Goal: Navigation & Orientation: Find specific page/section

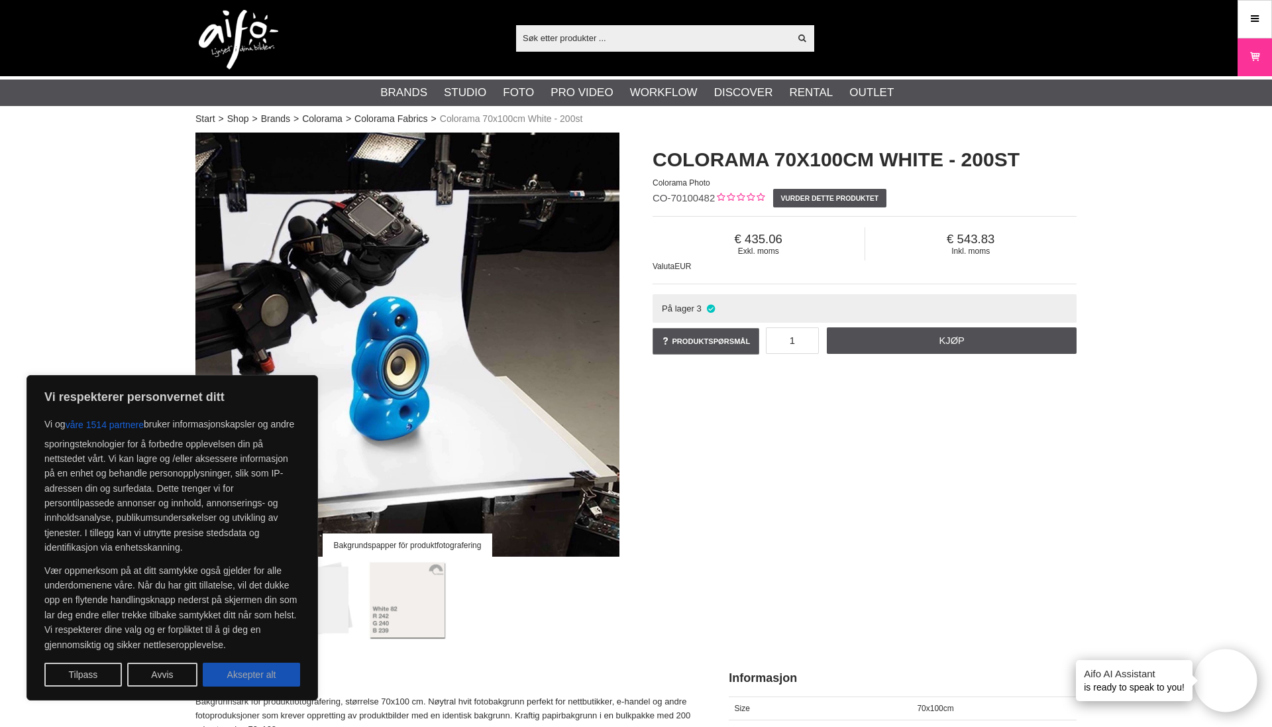
click at [223, 674] on button "Aksepter alt" at bounding box center [251, 675] width 97 height 24
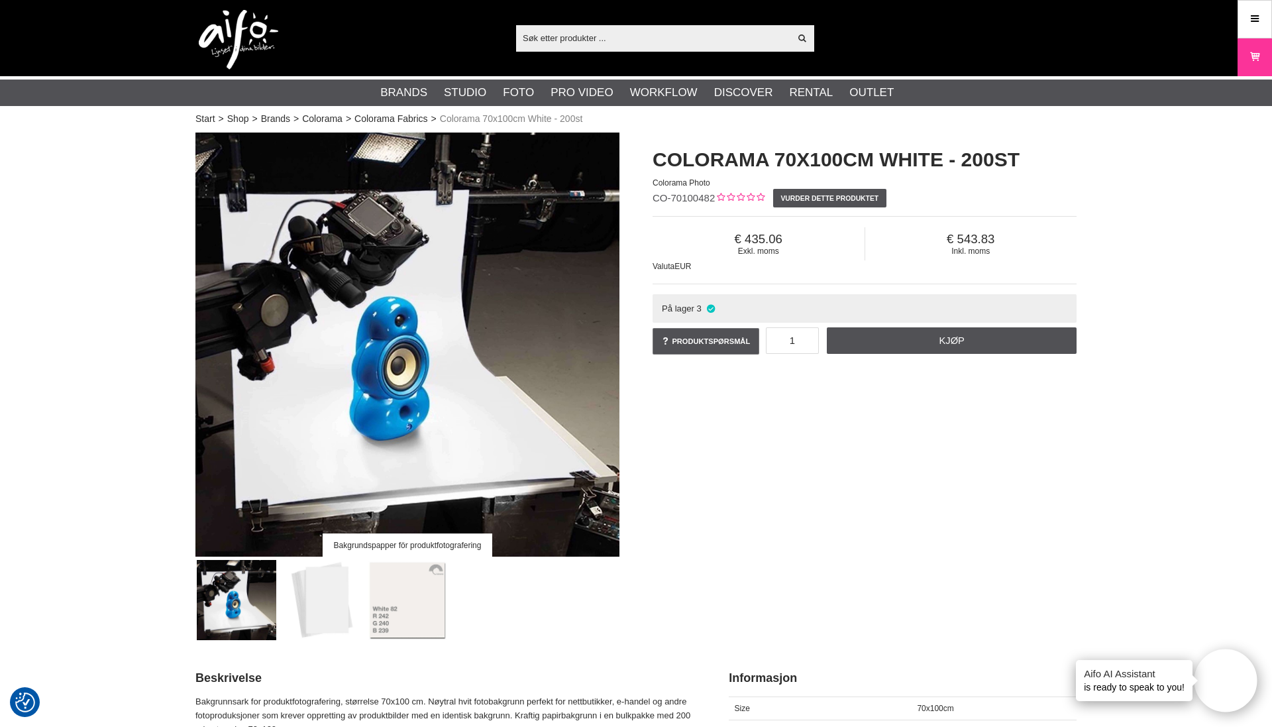
checkbox input "true"
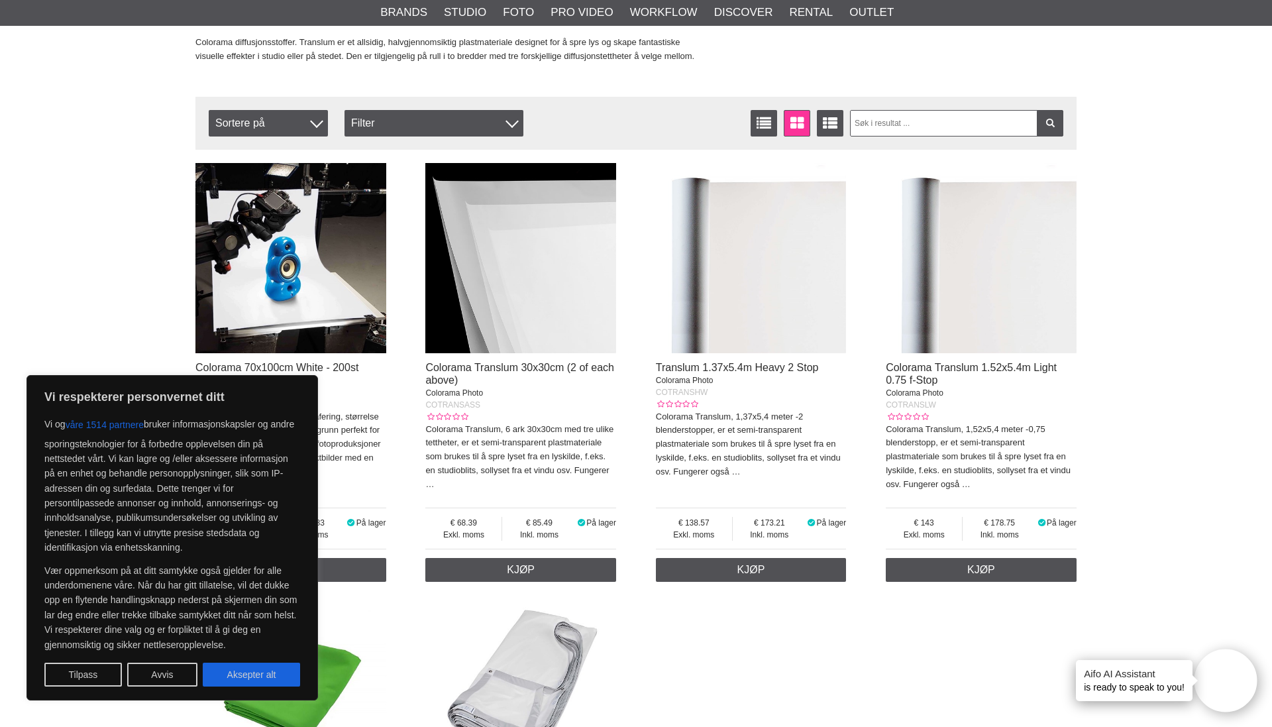
scroll to position [187, 0]
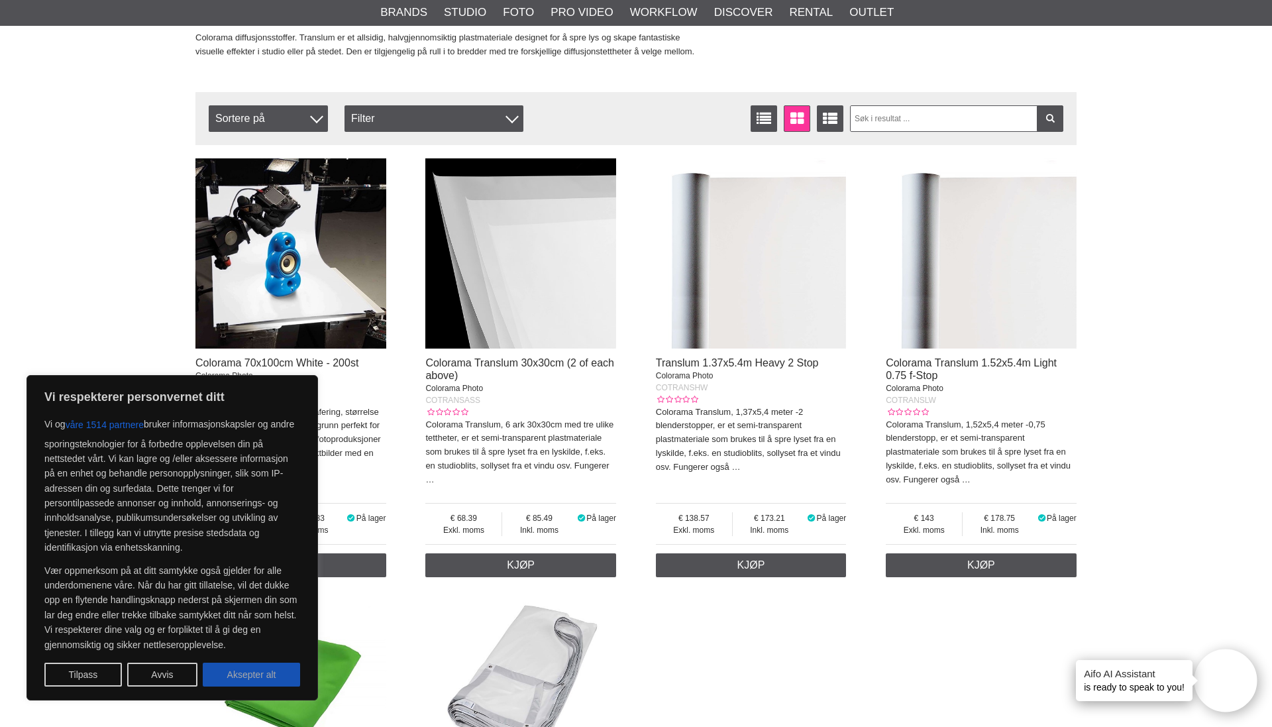
click at [268, 673] on button "Aksepter alt" at bounding box center [251, 675] width 97 height 24
checkbox input "true"
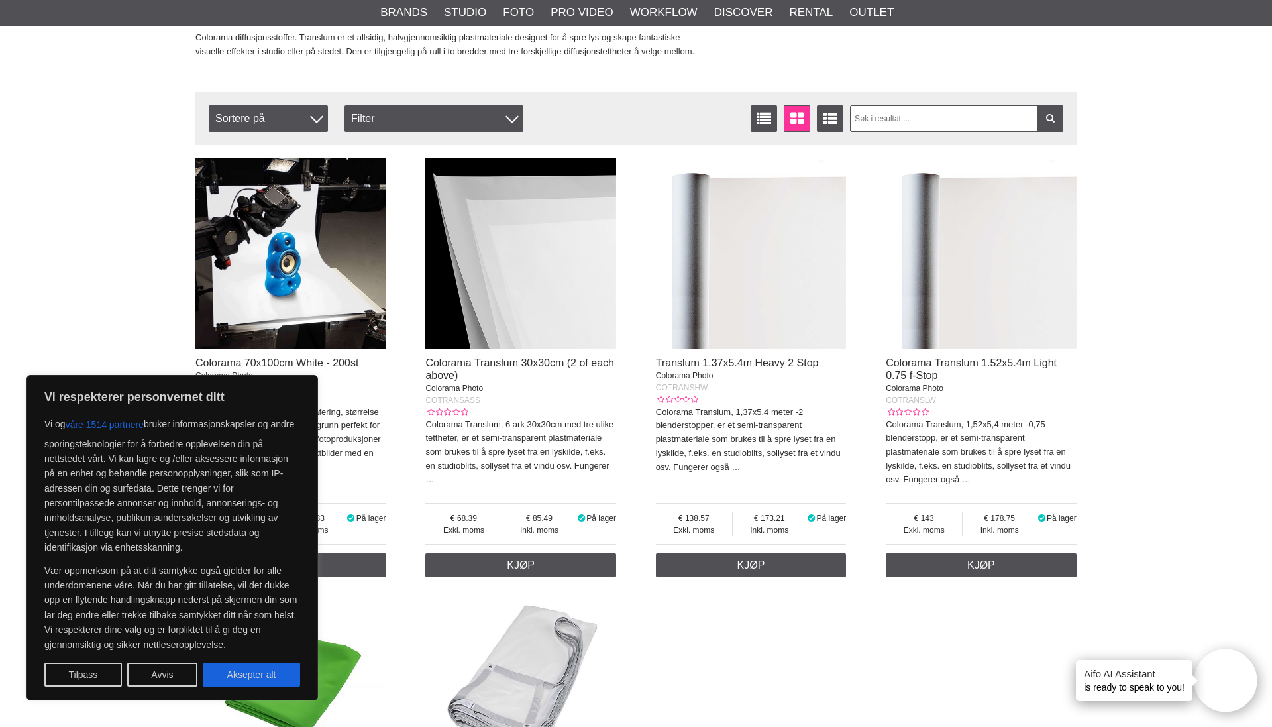
checkbox input "true"
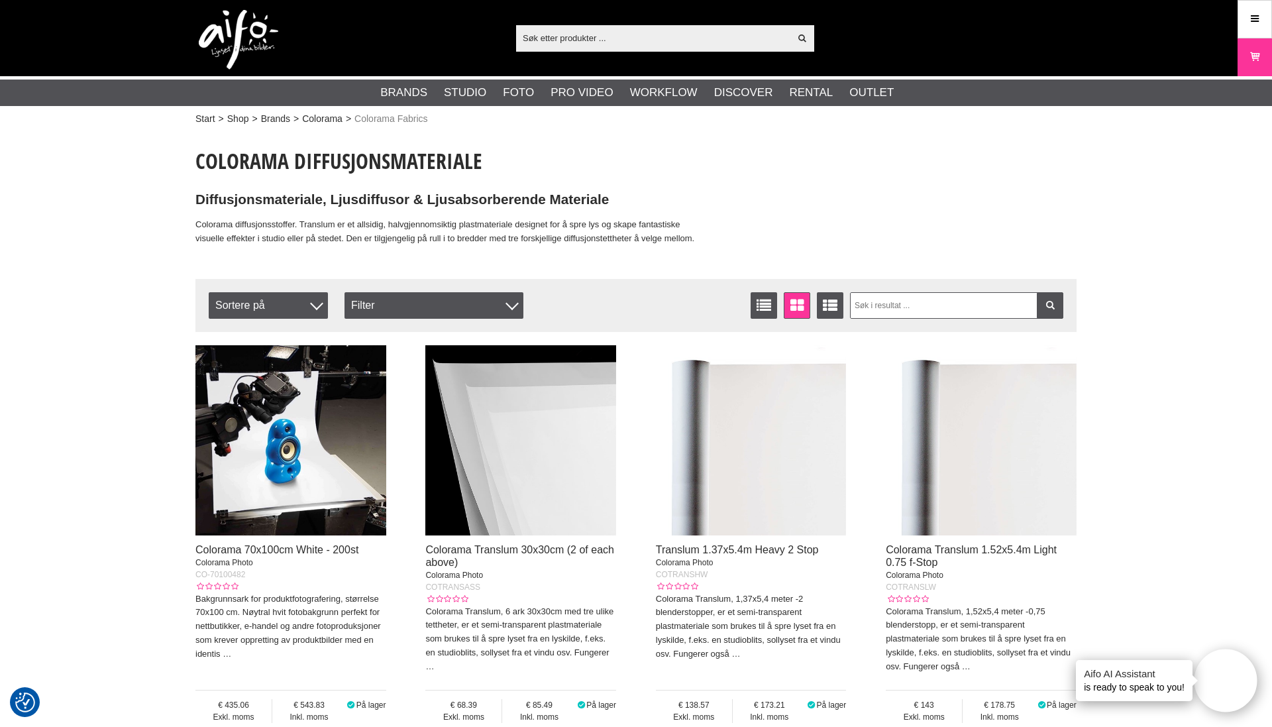
scroll to position [0, 0]
